Goal: Find specific page/section: Find specific page/section

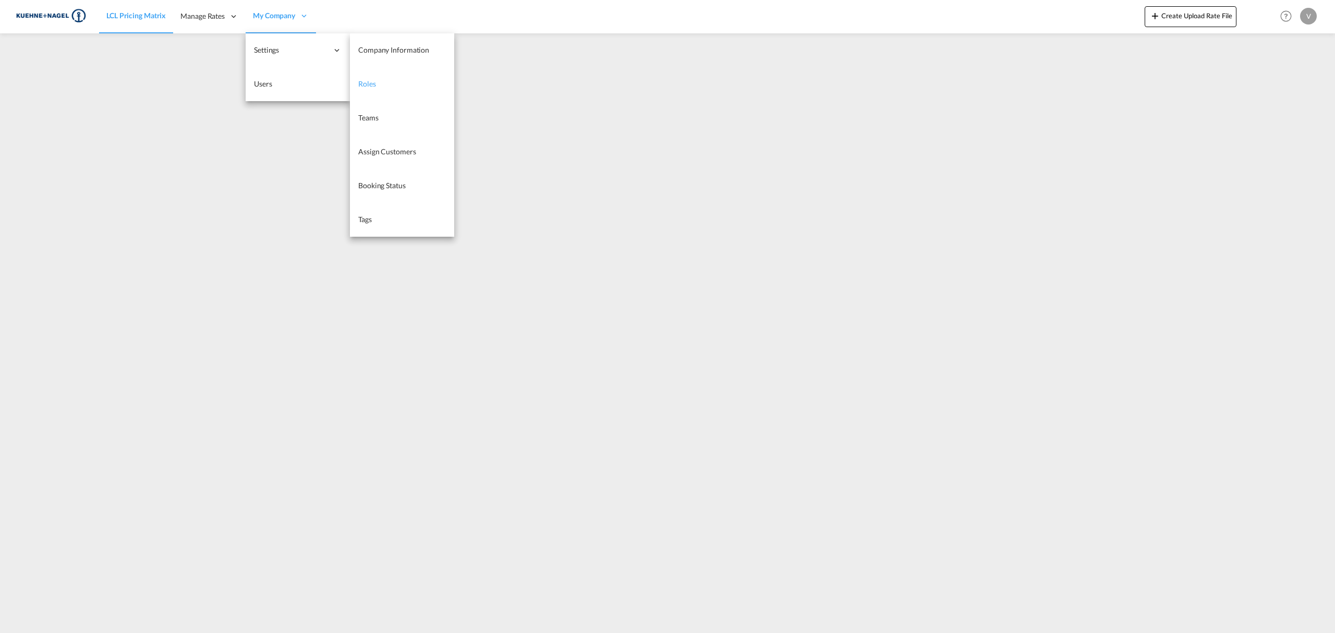
click at [382, 86] on link "Roles" at bounding box center [402, 84] width 104 height 34
select select "10"
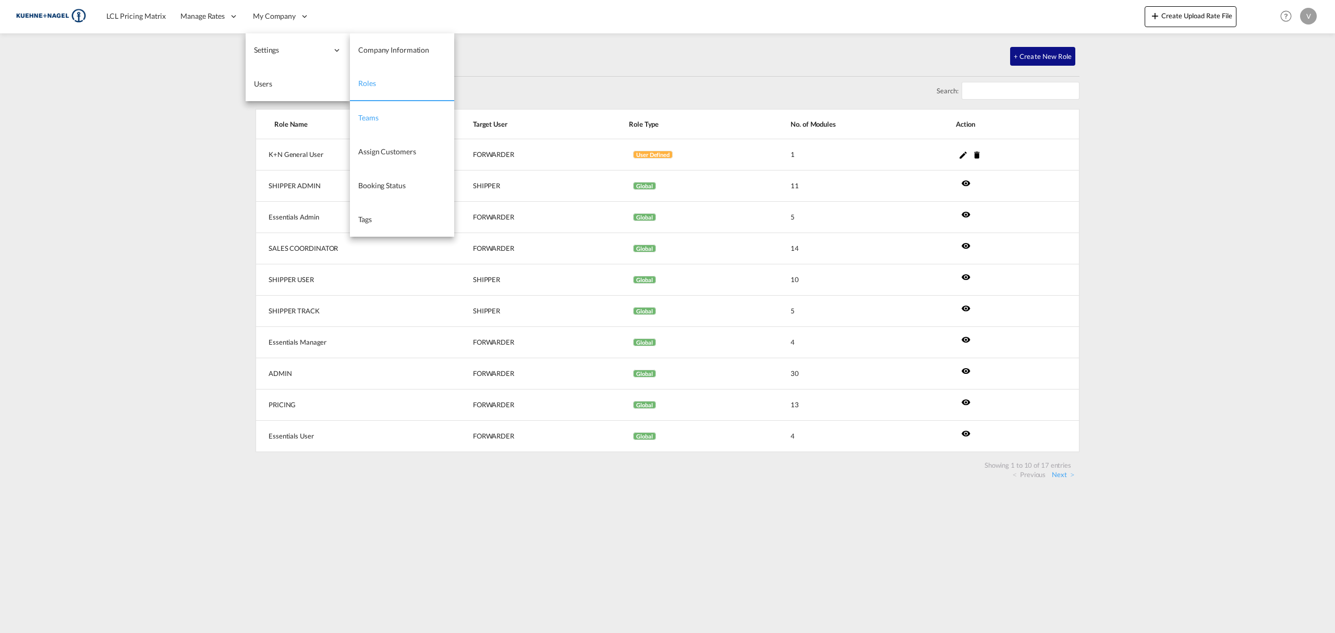
click at [356, 115] on link "Teams" at bounding box center [402, 118] width 104 height 34
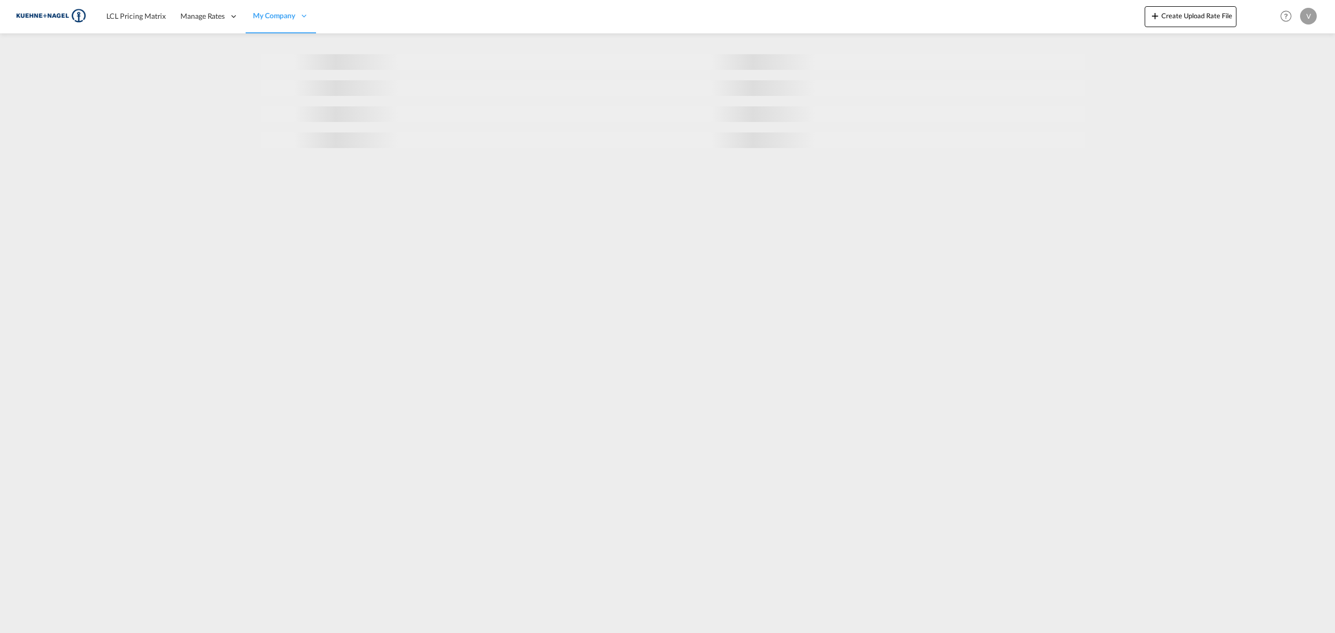
select select "10"
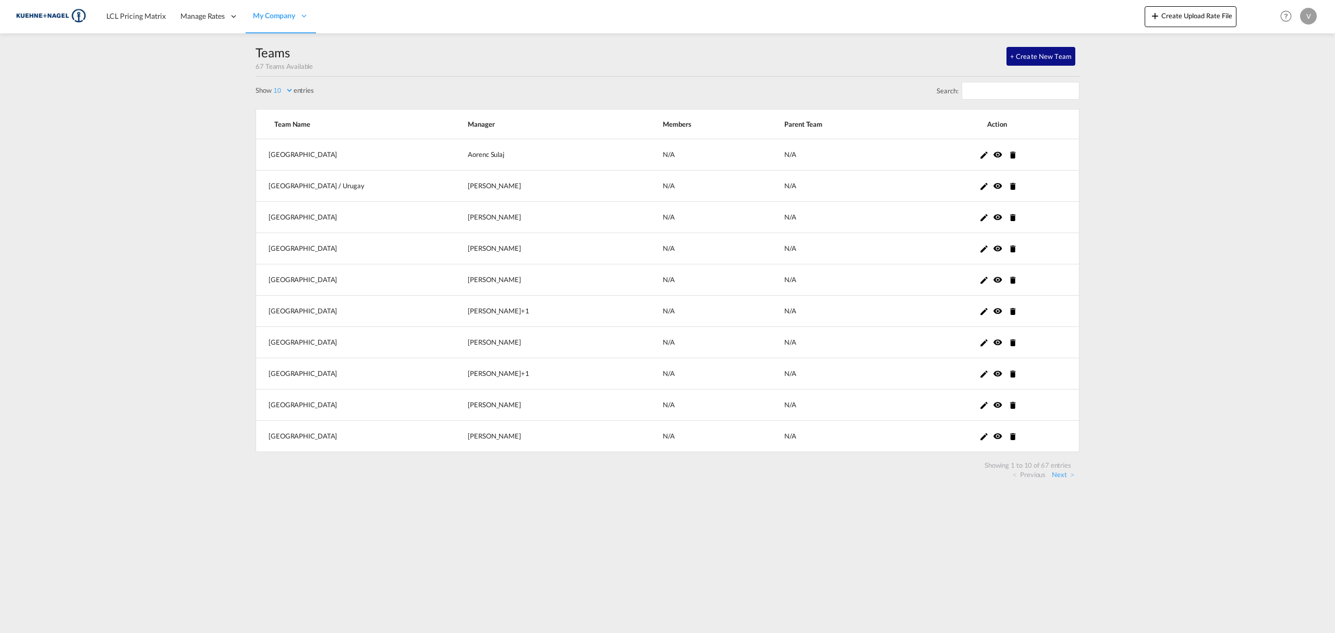
click at [1003, 107] on div "Search:" at bounding box center [668, 93] width 824 height 32
click at [1000, 97] on input "Search:" at bounding box center [1021, 91] width 118 height 18
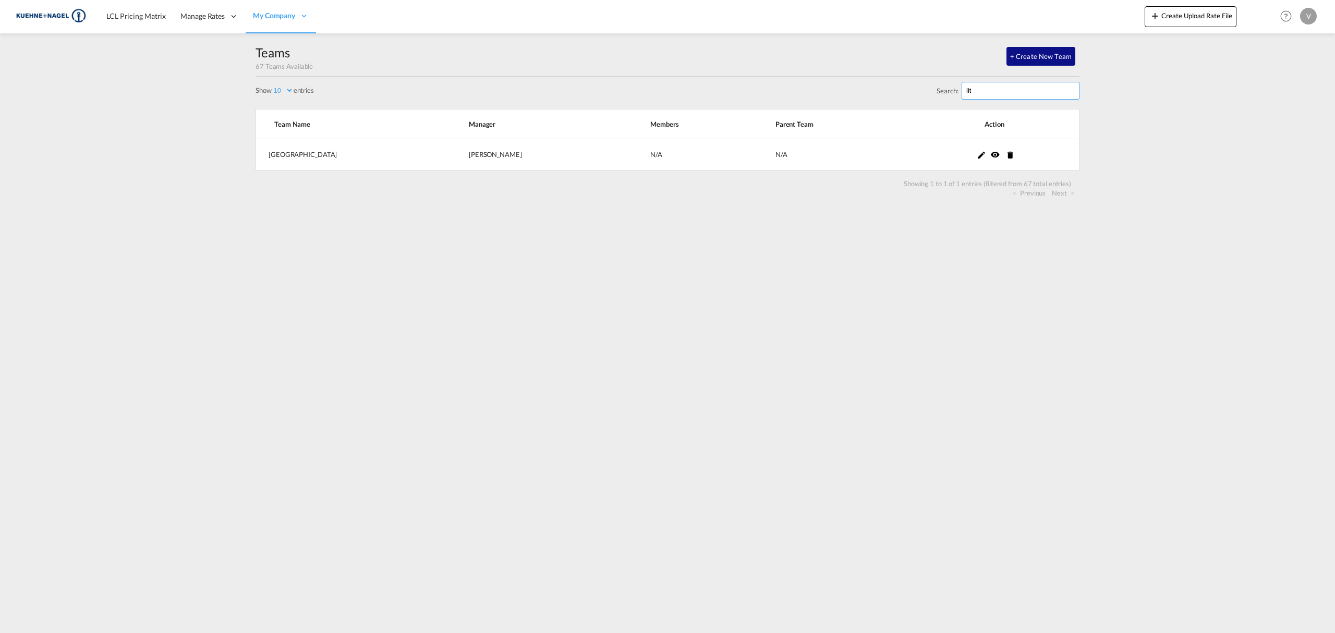
type input "lit"
click at [101, 6] on link "LCL Pricing Matrix" at bounding box center [136, 16] width 74 height 34
